Goal: Task Accomplishment & Management: Use online tool/utility

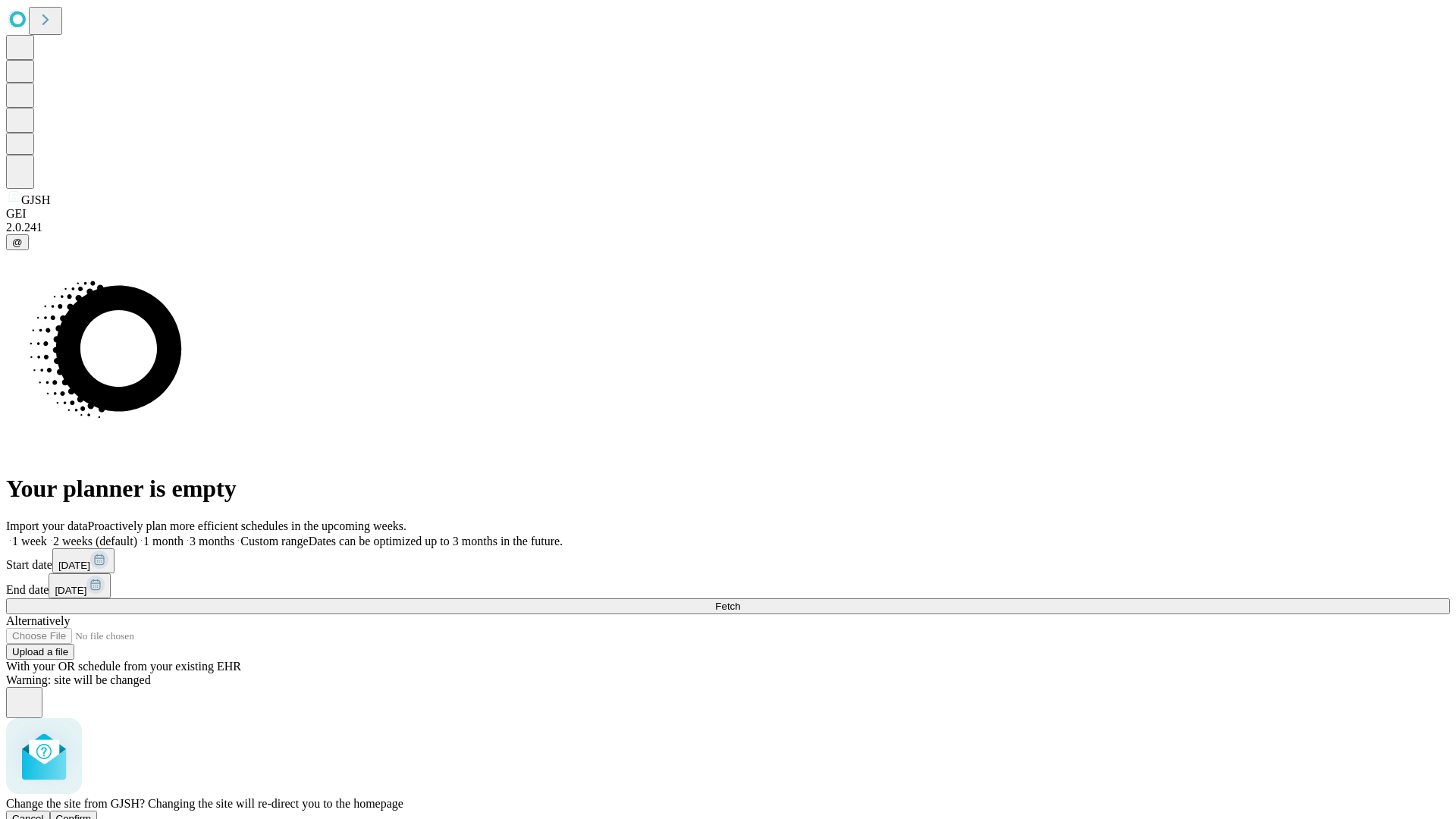
click at [92, 813] on span "Confirm" at bounding box center [73, 818] width 35 height 11
click at [47, 534] on label "1 week" at bounding box center [27, 541] width 41 height 13
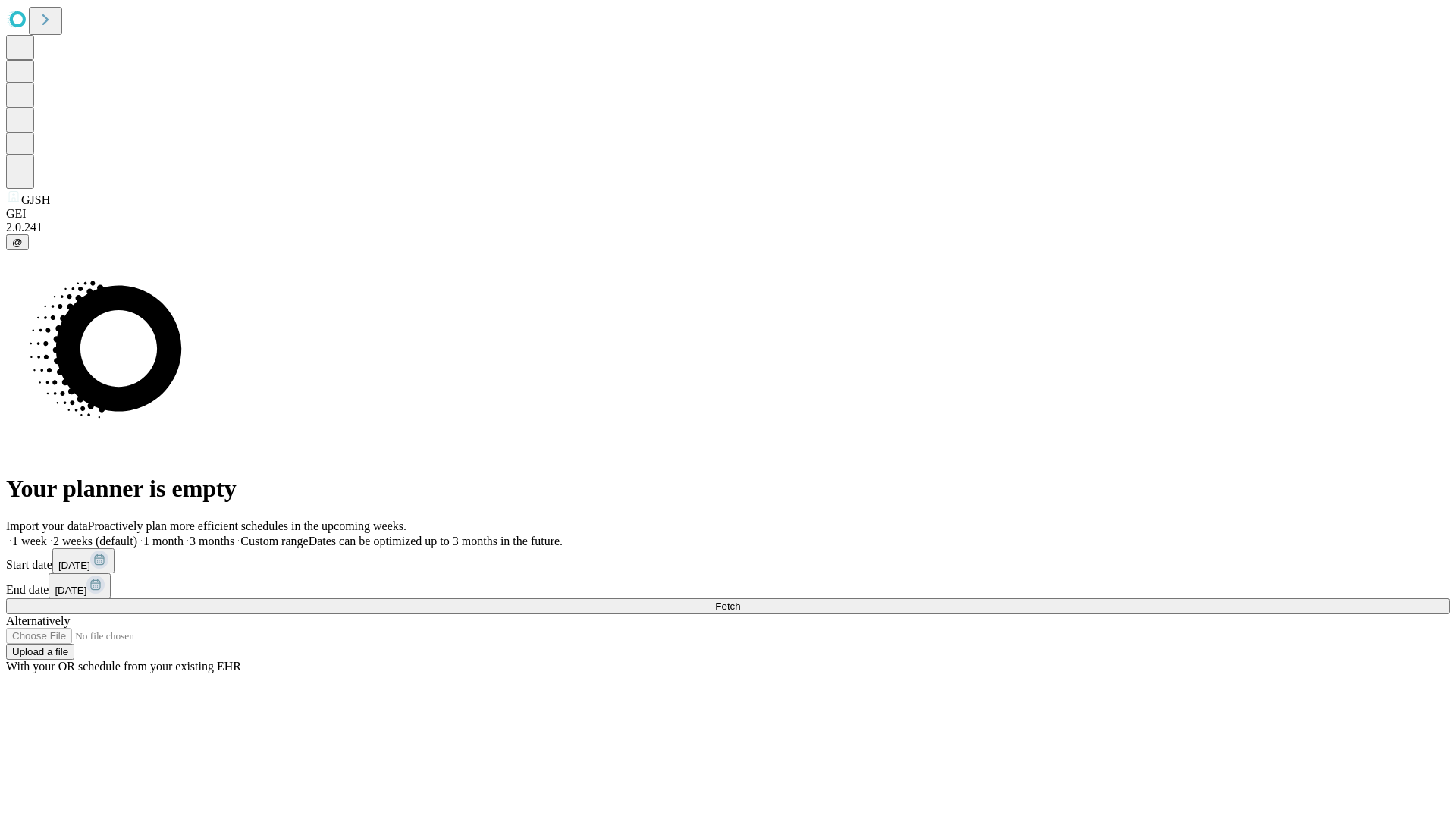
click at [740, 600] on span "Fetch" at bounding box center [728, 606] width 25 height 11
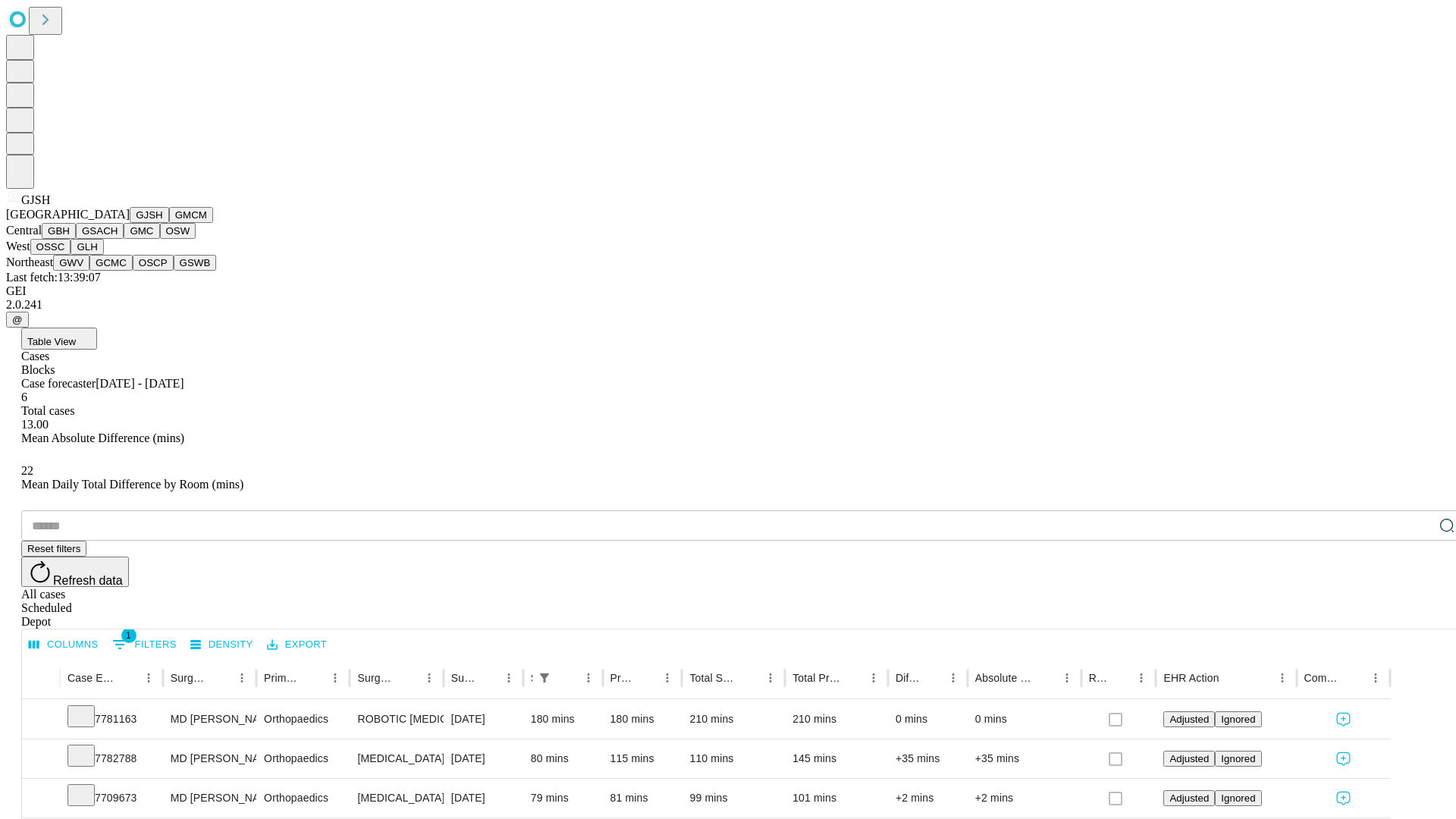
click at [169, 223] on button "GMCM" at bounding box center [191, 215] width 44 height 16
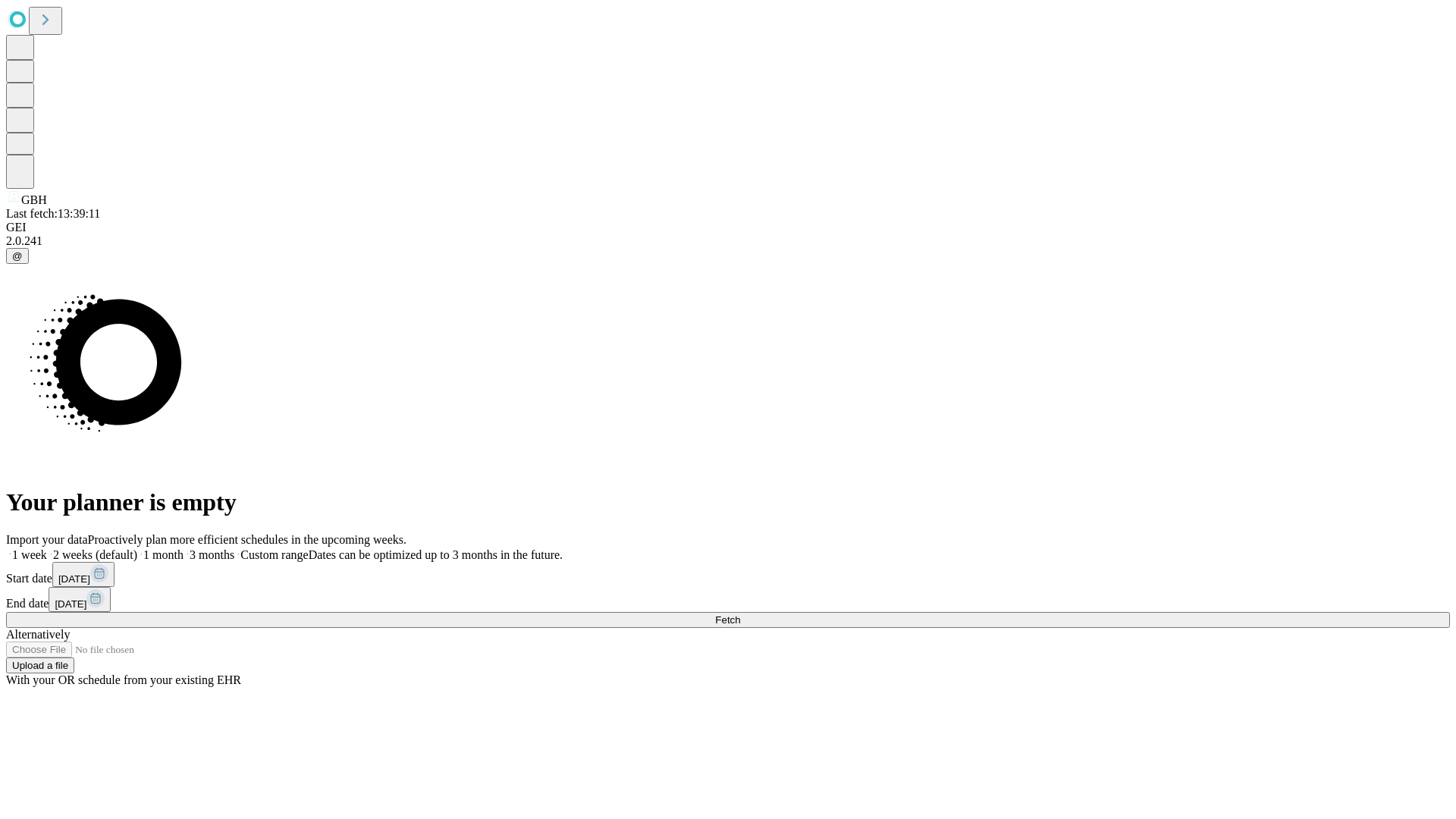
click at [47, 548] on label "1 week" at bounding box center [27, 554] width 41 height 13
click at [740, 614] on span "Fetch" at bounding box center [728, 619] width 25 height 11
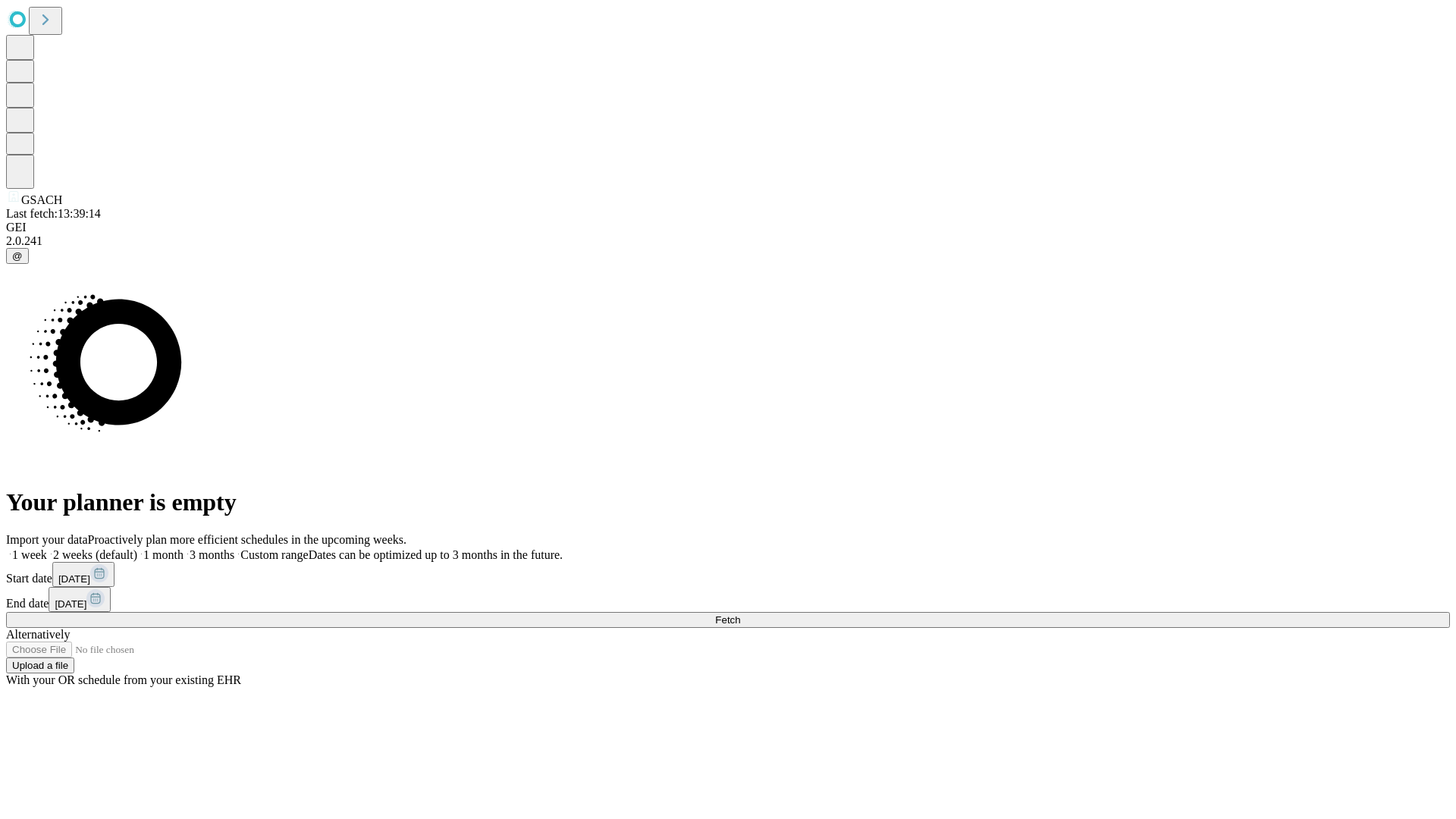
click at [47, 548] on label "1 week" at bounding box center [27, 554] width 41 height 13
click at [740, 614] on span "Fetch" at bounding box center [728, 619] width 25 height 11
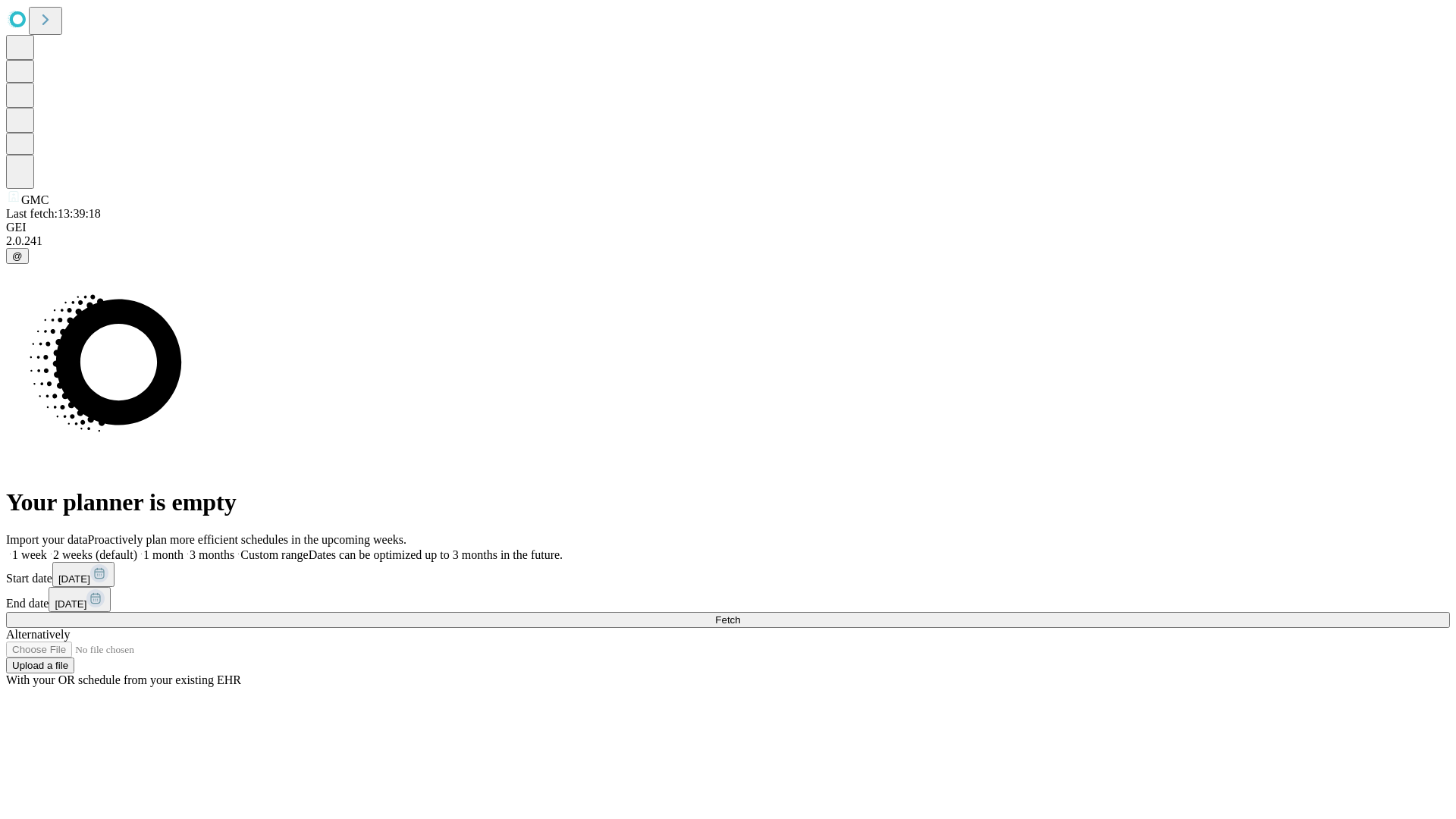
click at [47, 548] on label "1 week" at bounding box center [27, 554] width 41 height 13
click at [740, 614] on span "Fetch" at bounding box center [728, 619] width 25 height 11
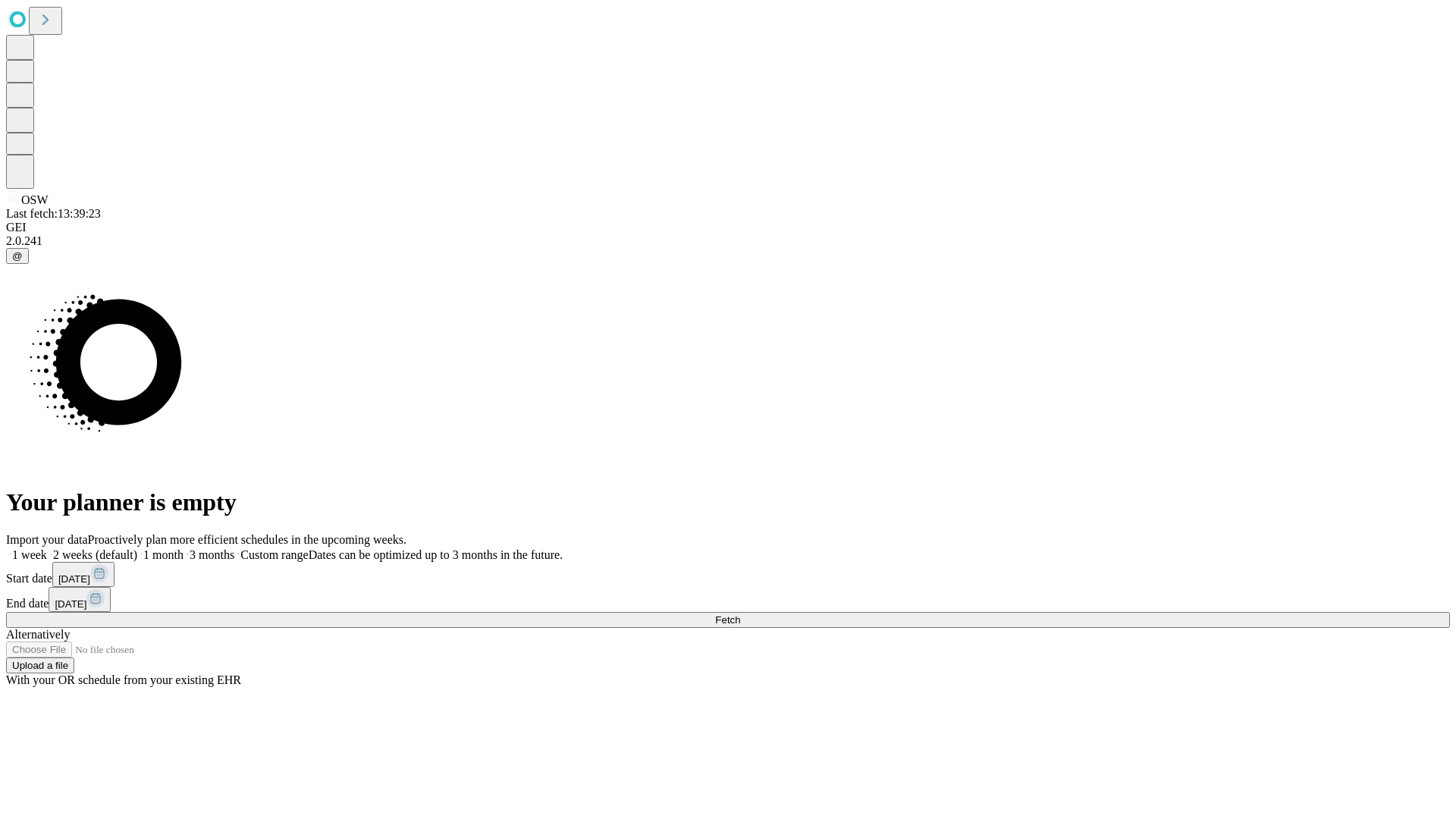
click at [47, 548] on label "1 week" at bounding box center [27, 554] width 41 height 13
click at [740, 614] on span "Fetch" at bounding box center [728, 619] width 25 height 11
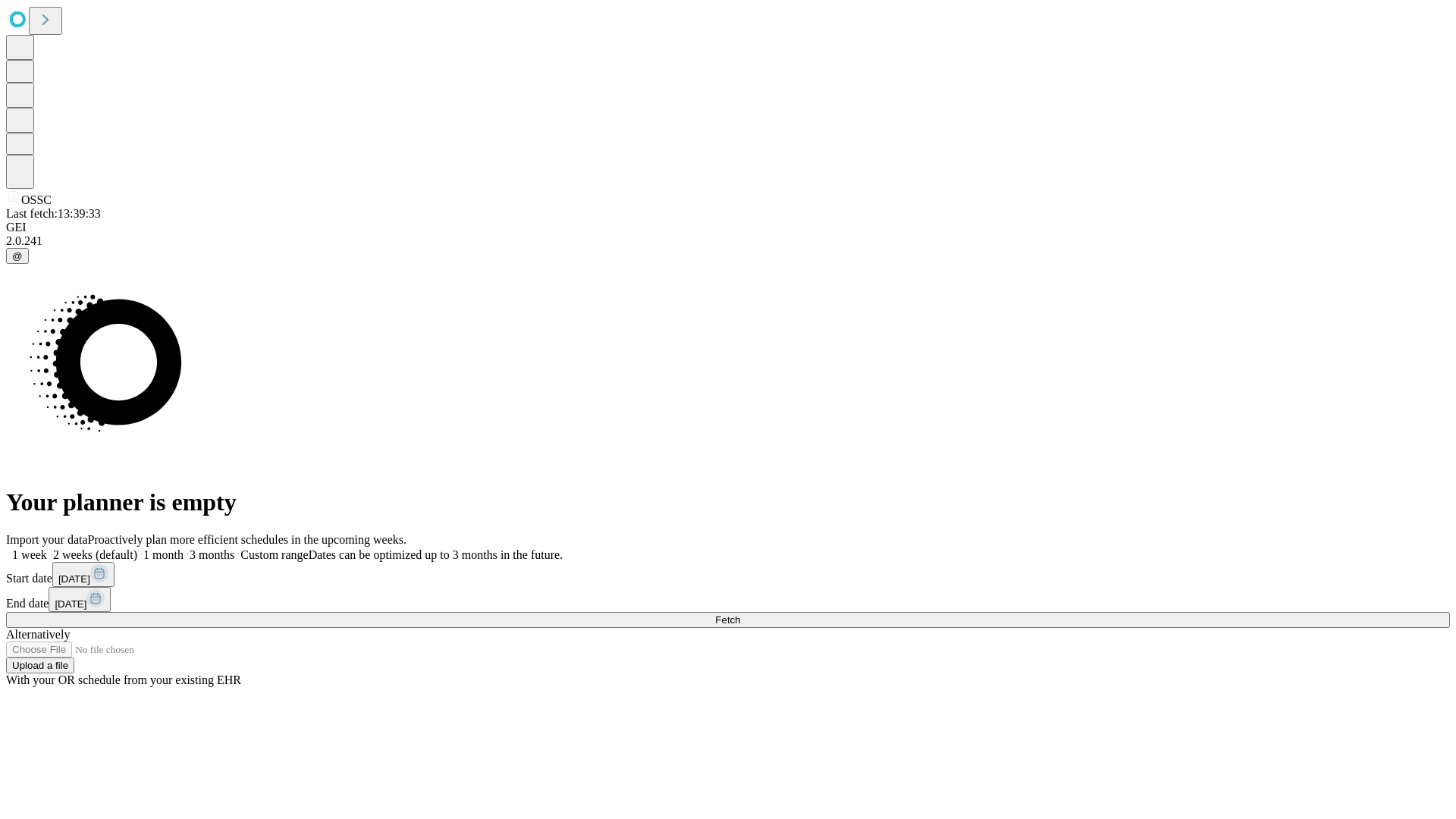
click at [47, 548] on label "1 week" at bounding box center [27, 554] width 41 height 13
click at [740, 614] on span "Fetch" at bounding box center [728, 619] width 25 height 11
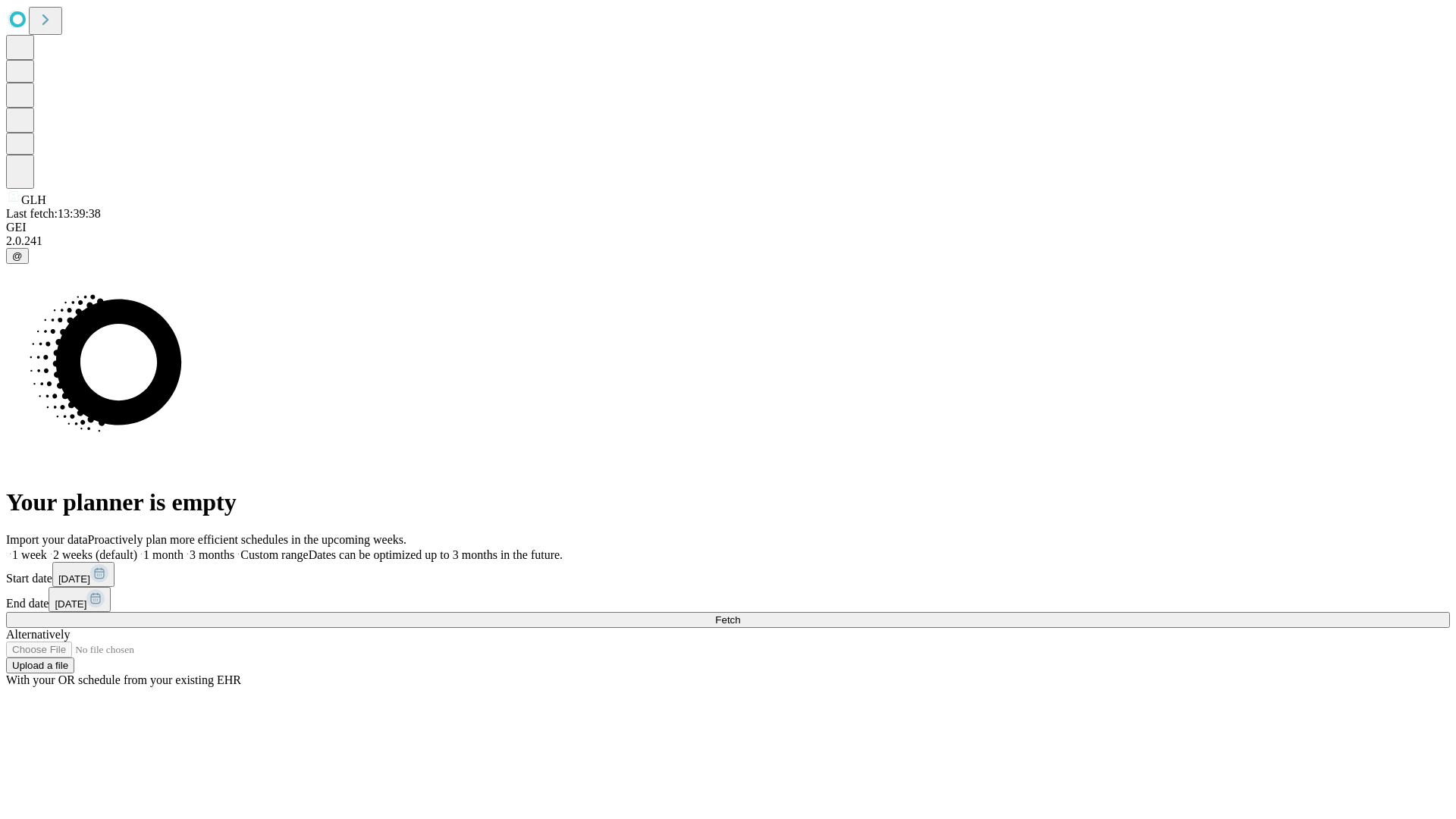
click at [47, 548] on label "1 week" at bounding box center [27, 554] width 41 height 13
click at [740, 614] on span "Fetch" at bounding box center [728, 619] width 25 height 11
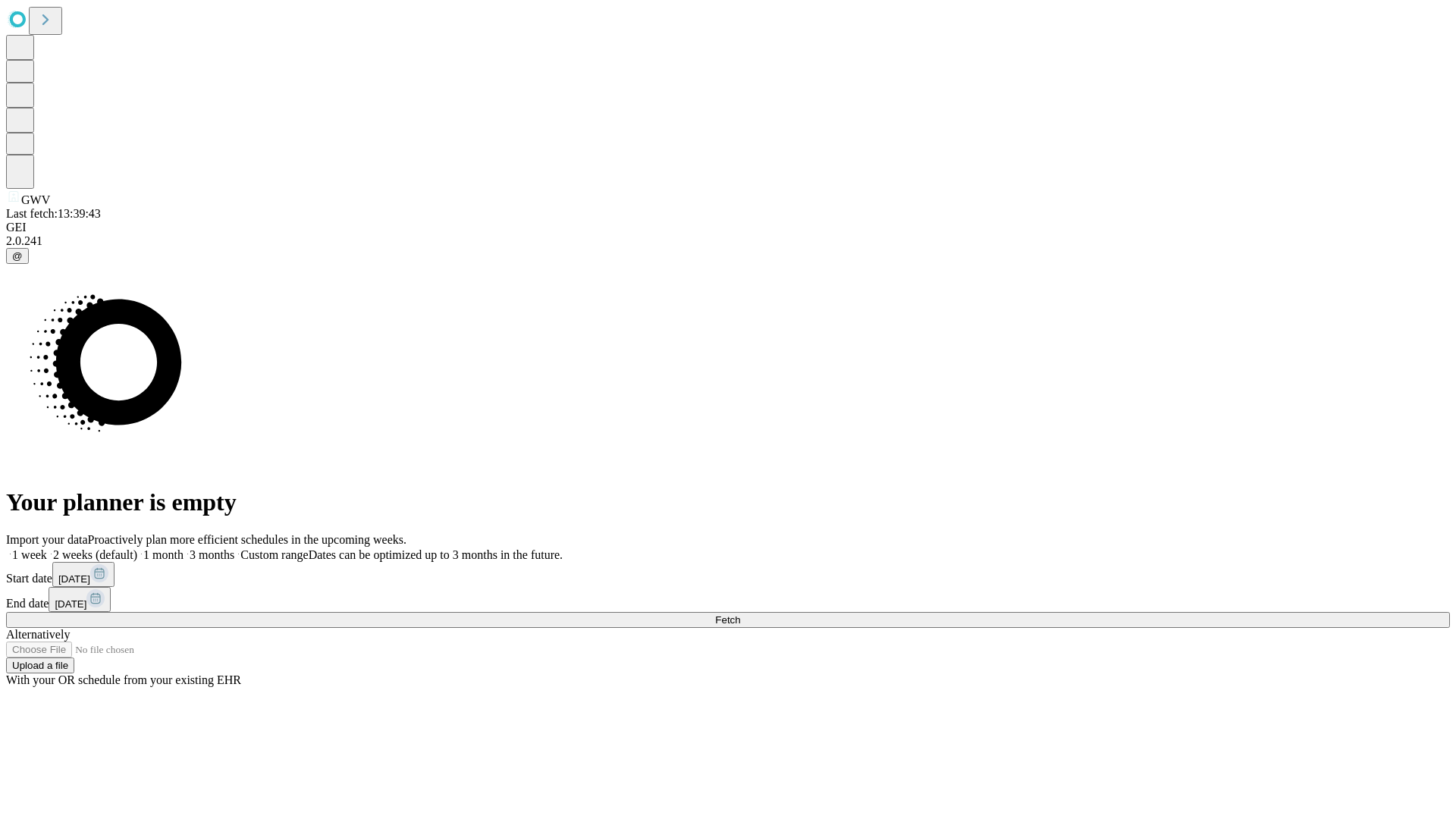
click at [740, 614] on span "Fetch" at bounding box center [728, 619] width 25 height 11
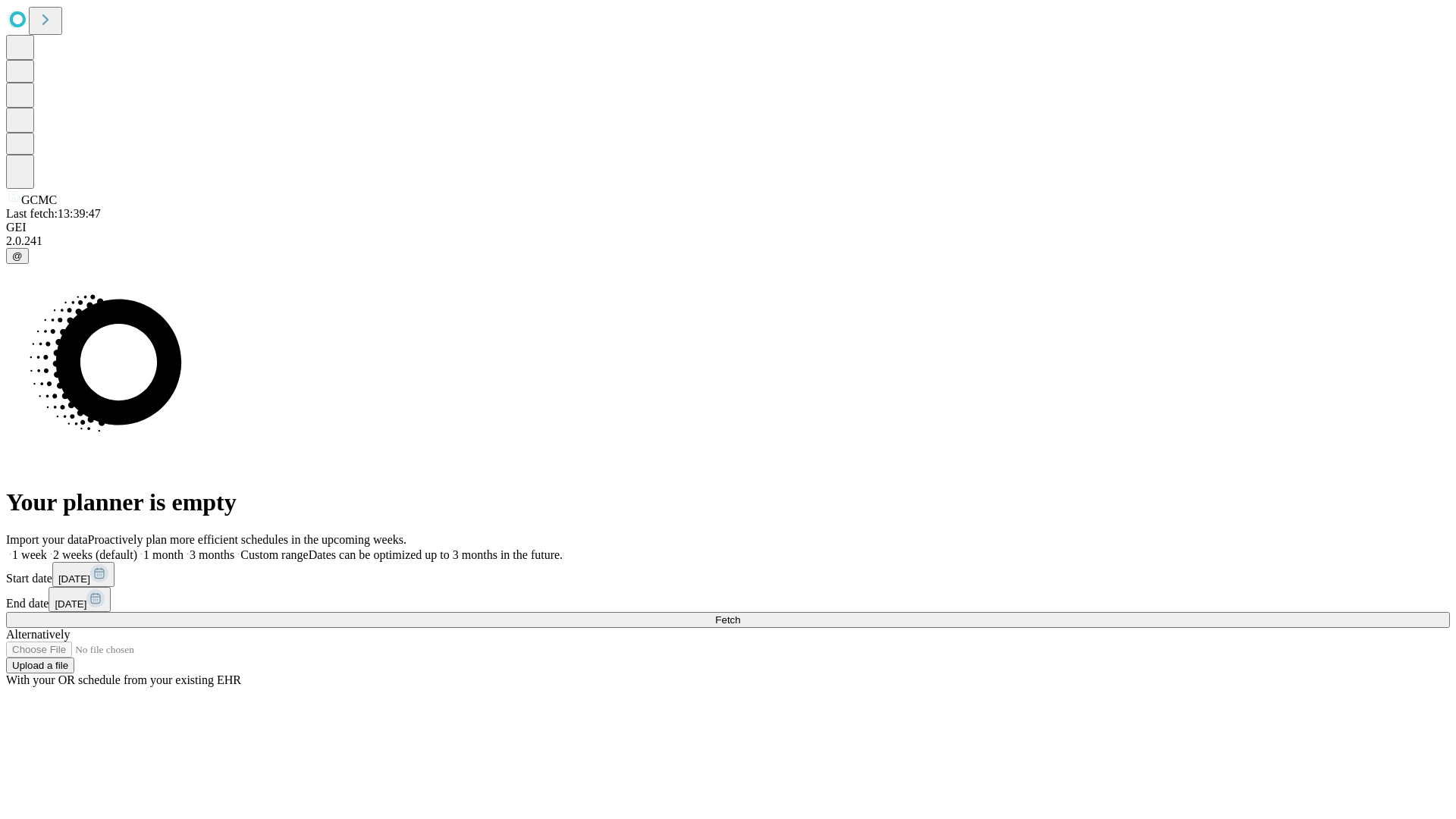
click at [740, 614] on span "Fetch" at bounding box center [728, 619] width 25 height 11
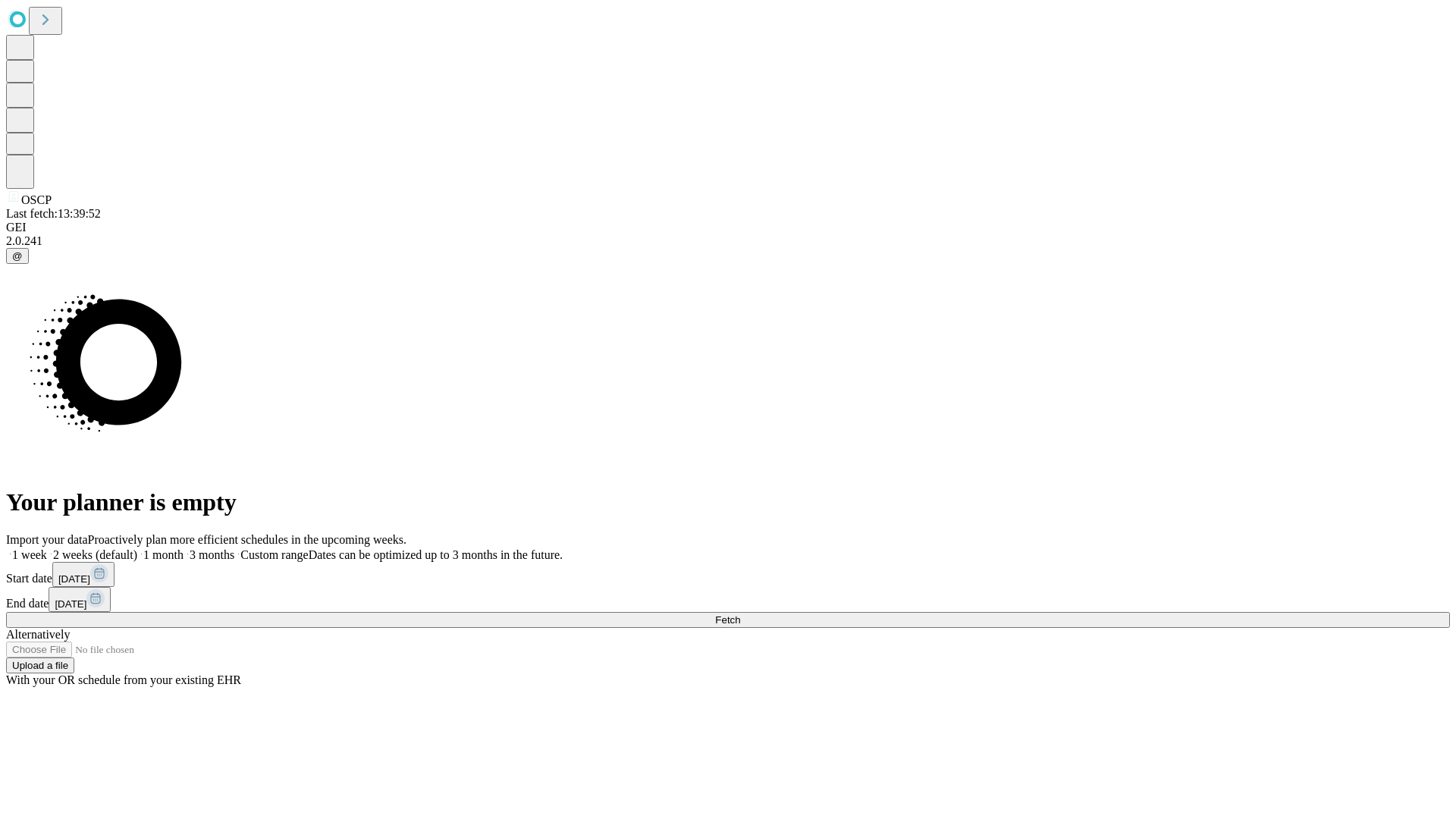
click at [47, 548] on label "1 week" at bounding box center [27, 554] width 41 height 13
click at [740, 614] on span "Fetch" at bounding box center [728, 619] width 25 height 11
